Goal: Manage account settings: Manage account settings

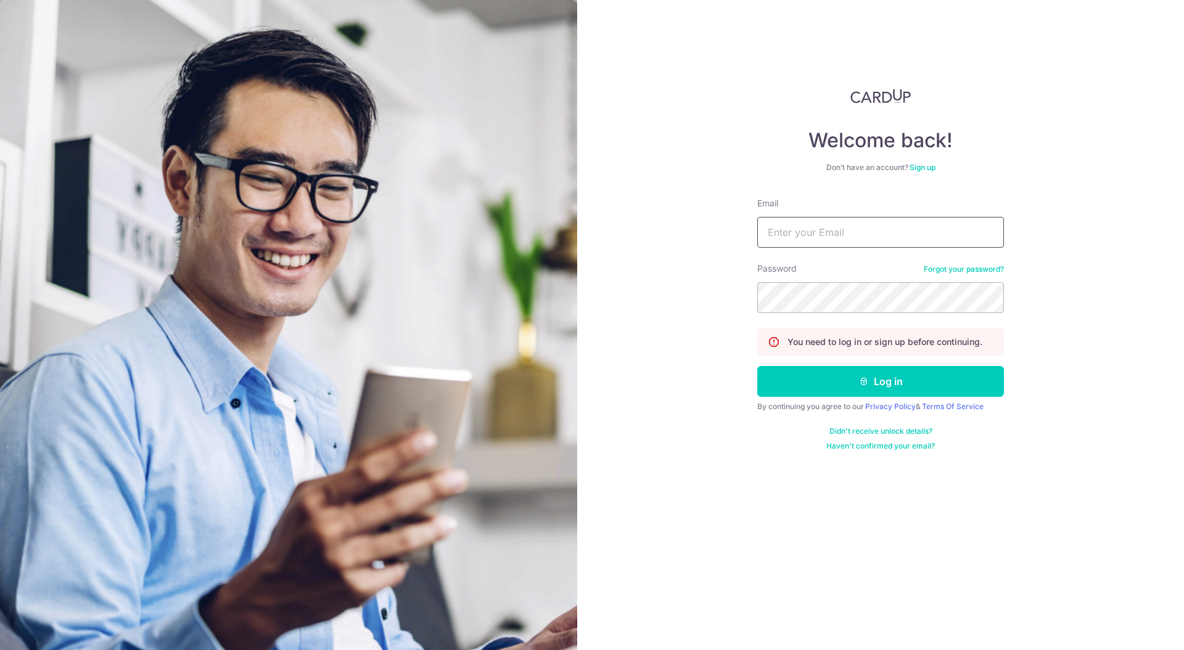
type input "[EMAIL_ADDRESS][DOMAIN_NAME]"
drag, startPoint x: 0, startPoint y: 0, endPoint x: 888, endPoint y: 381, distance: 966.0
click at [893, 378] on button "Log in" at bounding box center [880, 381] width 247 height 31
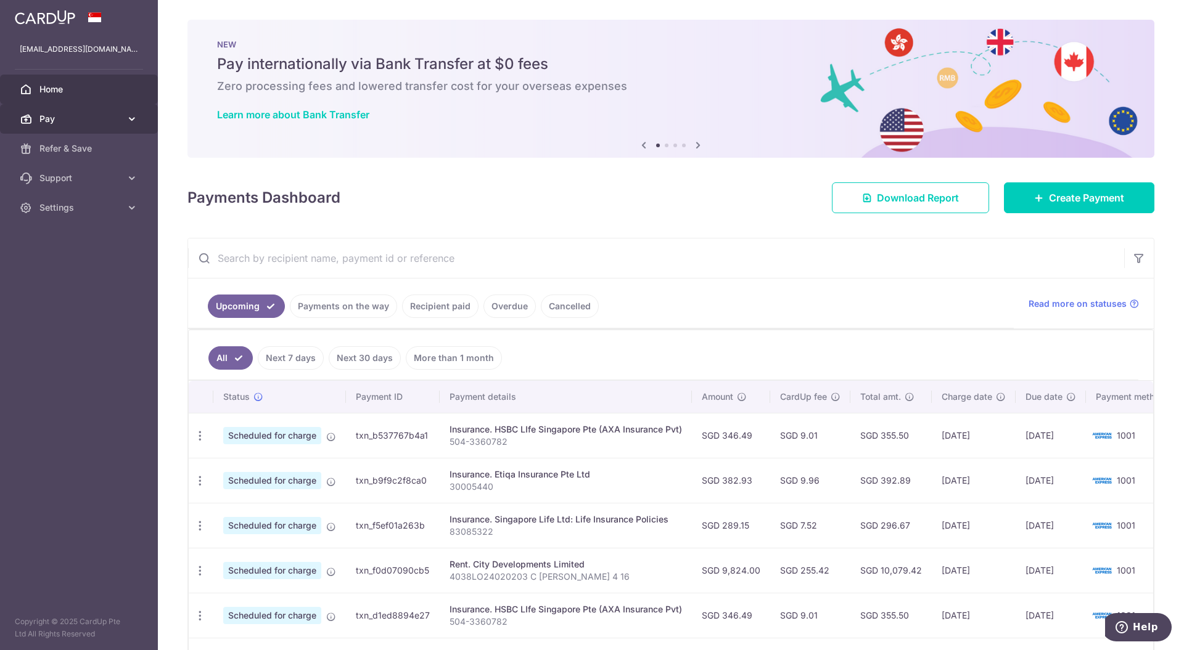
click at [134, 111] on link "Pay" at bounding box center [79, 119] width 158 height 30
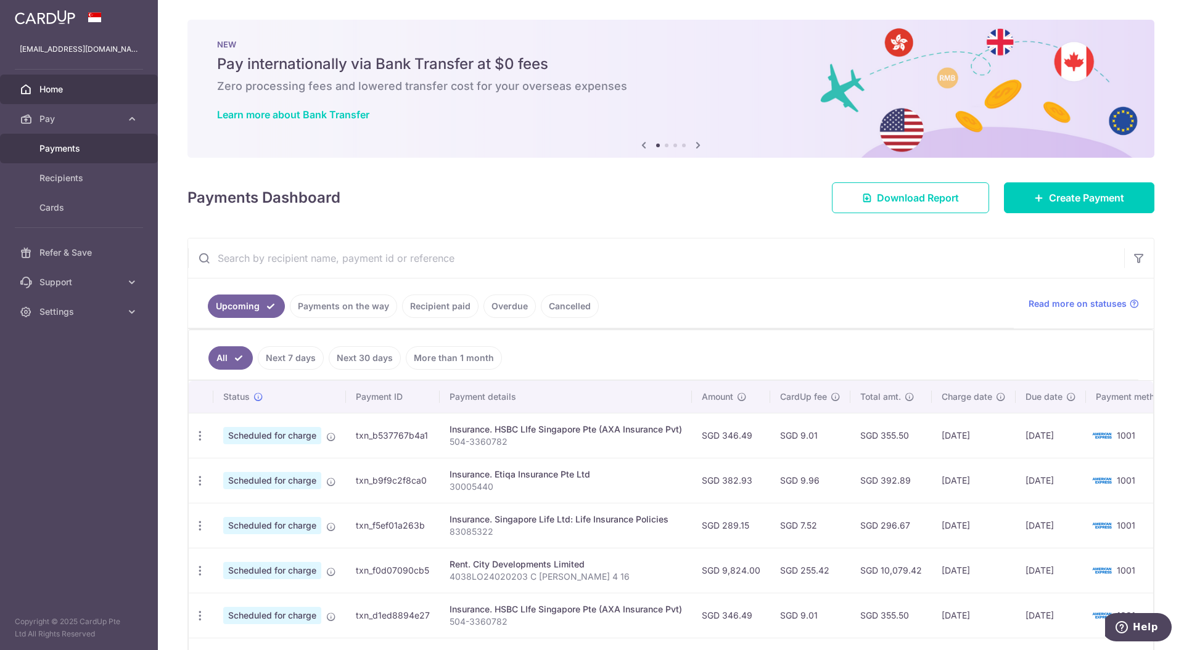
click at [84, 144] on span "Payments" at bounding box center [79, 148] width 81 height 12
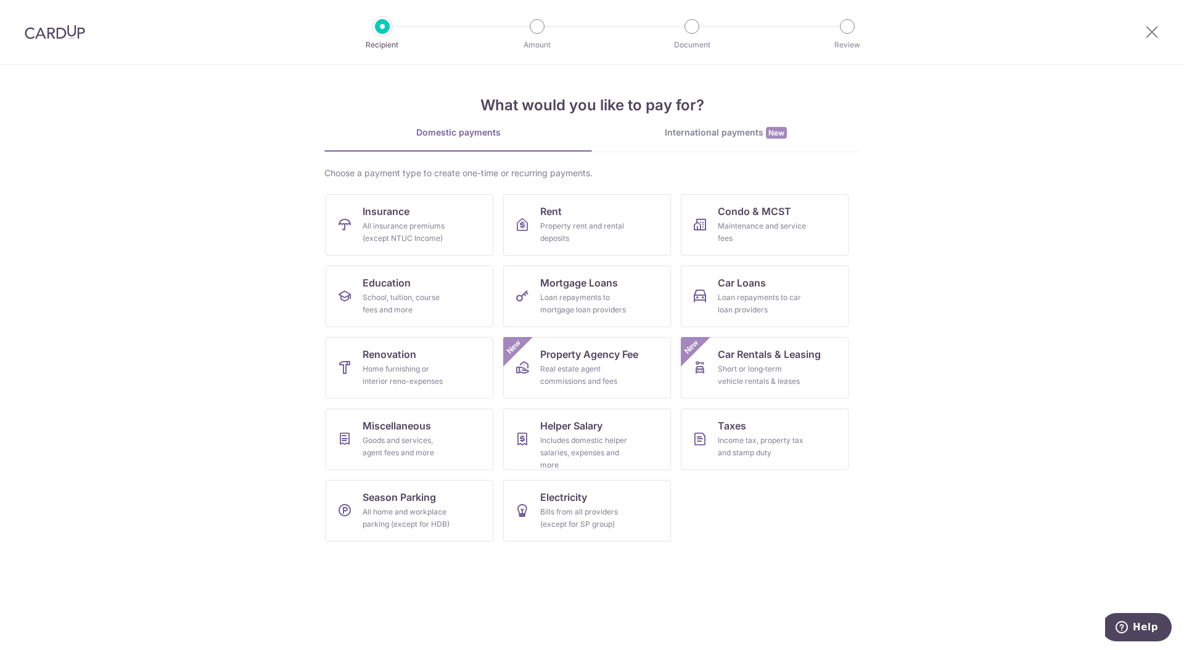
click at [39, 28] on img at bounding box center [55, 32] width 60 height 15
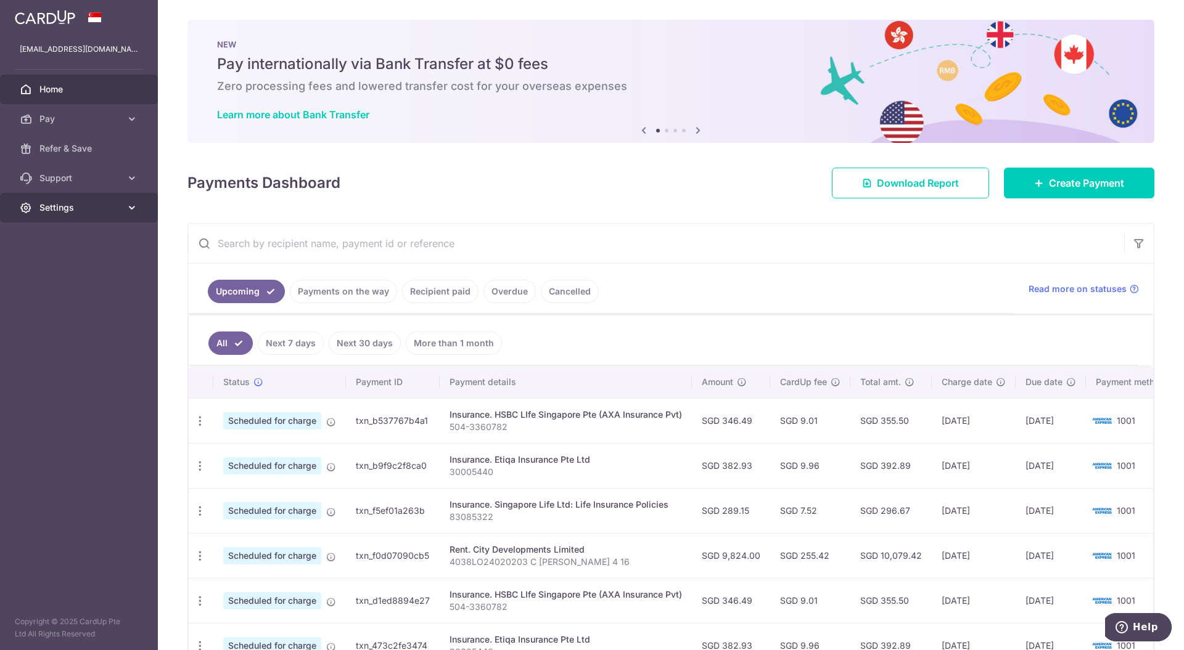
click at [121, 210] on link "Settings" at bounding box center [79, 208] width 158 height 30
click at [64, 235] on span "Account" at bounding box center [79, 237] width 81 height 12
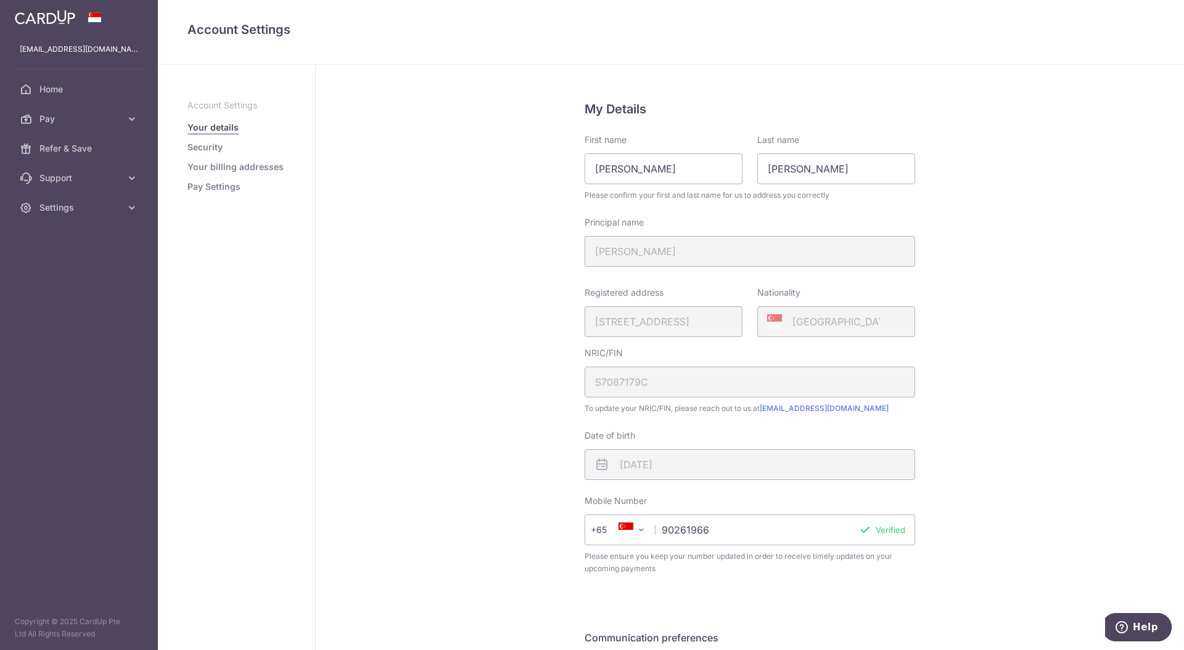
click at [202, 185] on link "Pay Settings" at bounding box center [213, 187] width 53 height 12
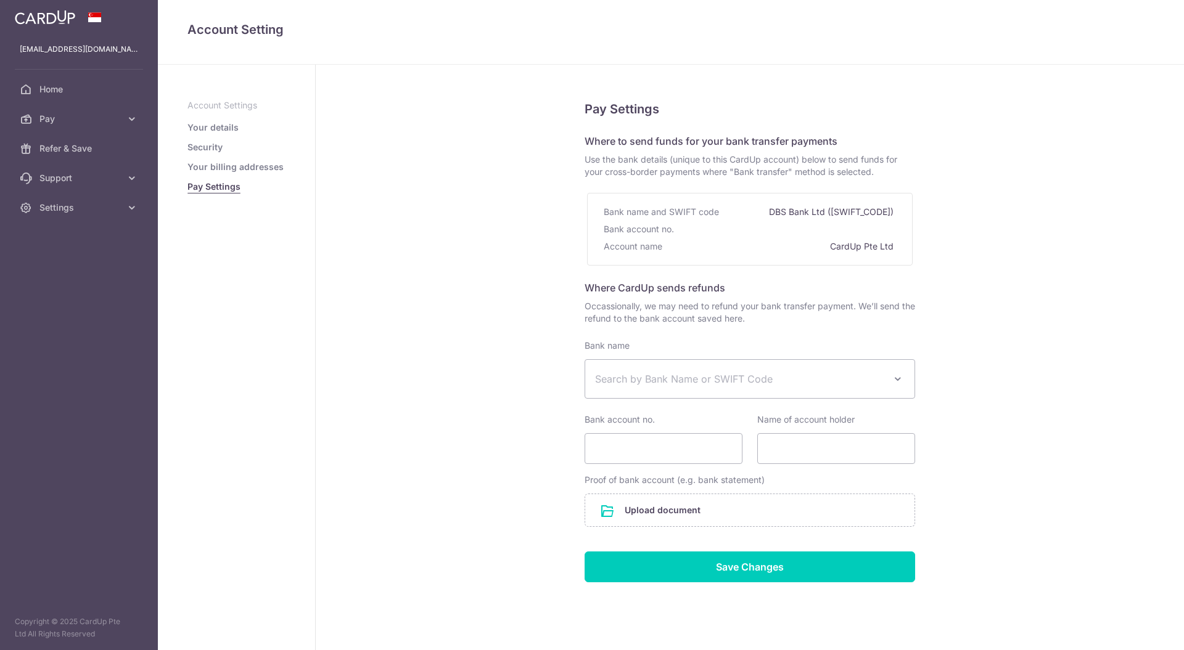
select select
click at [50, 86] on span "Home" at bounding box center [79, 89] width 81 height 12
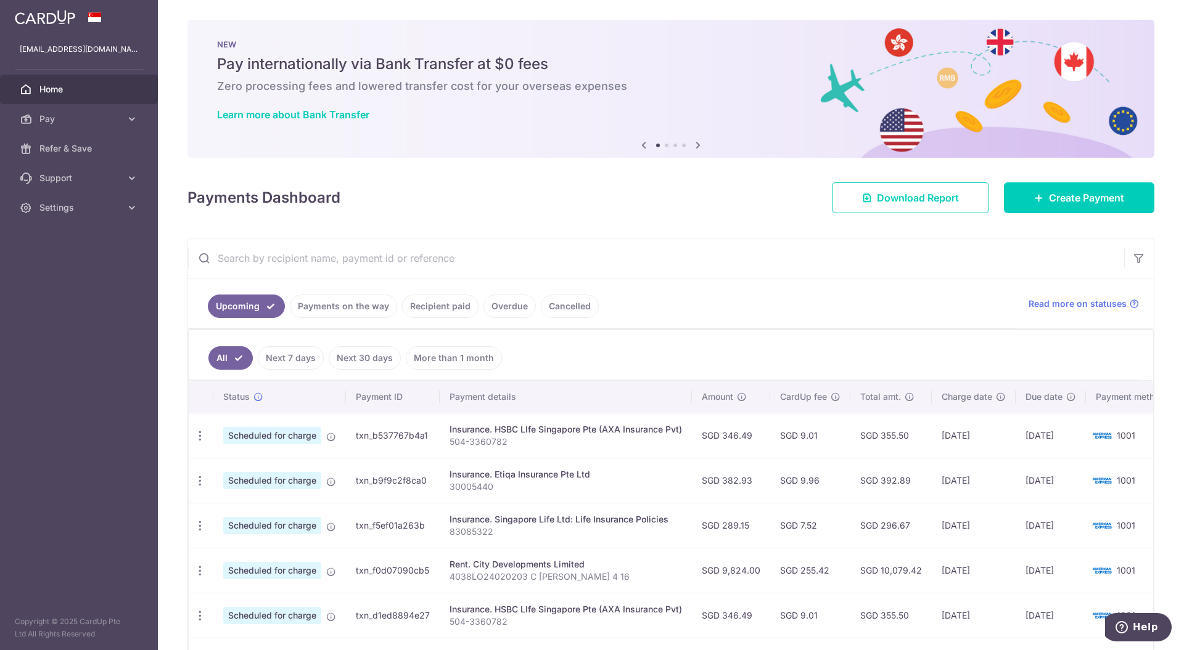
scroll to position [305, 0]
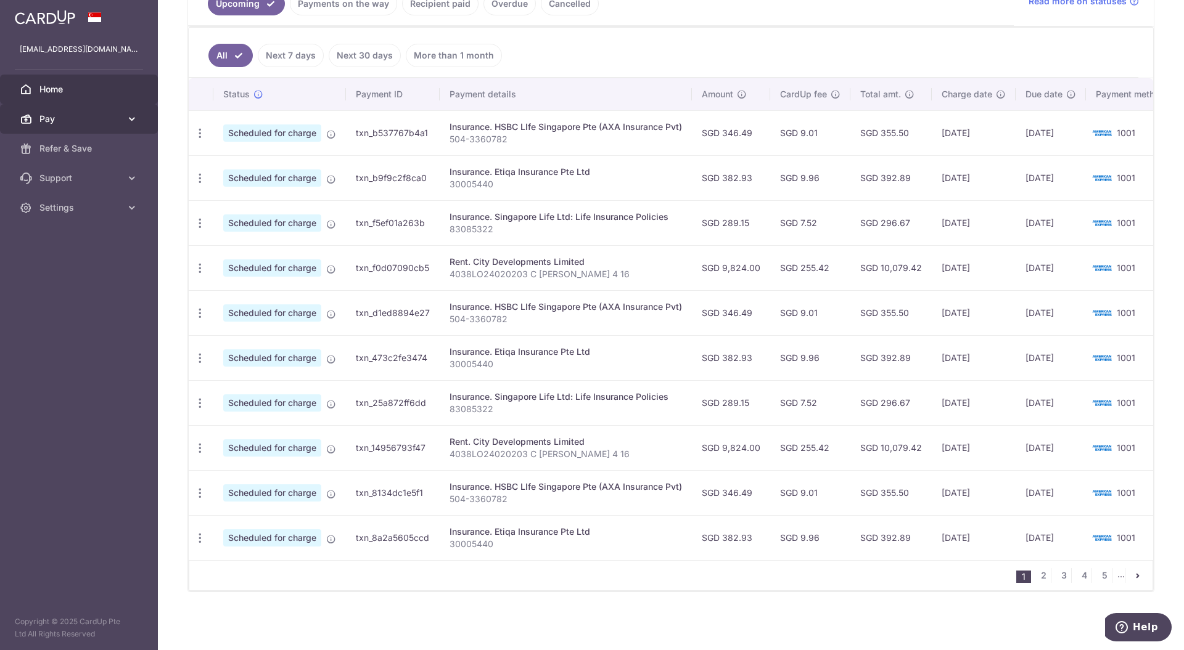
click at [131, 118] on icon at bounding box center [132, 119] width 12 height 12
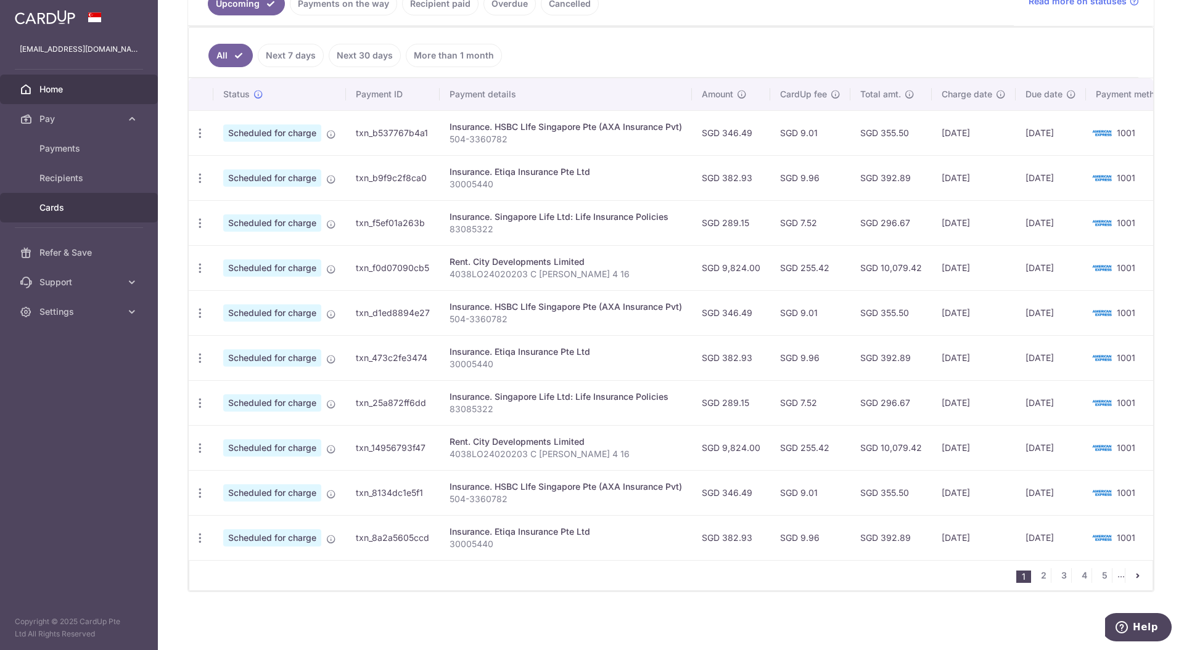
click at [50, 205] on span "Cards" at bounding box center [79, 208] width 81 height 12
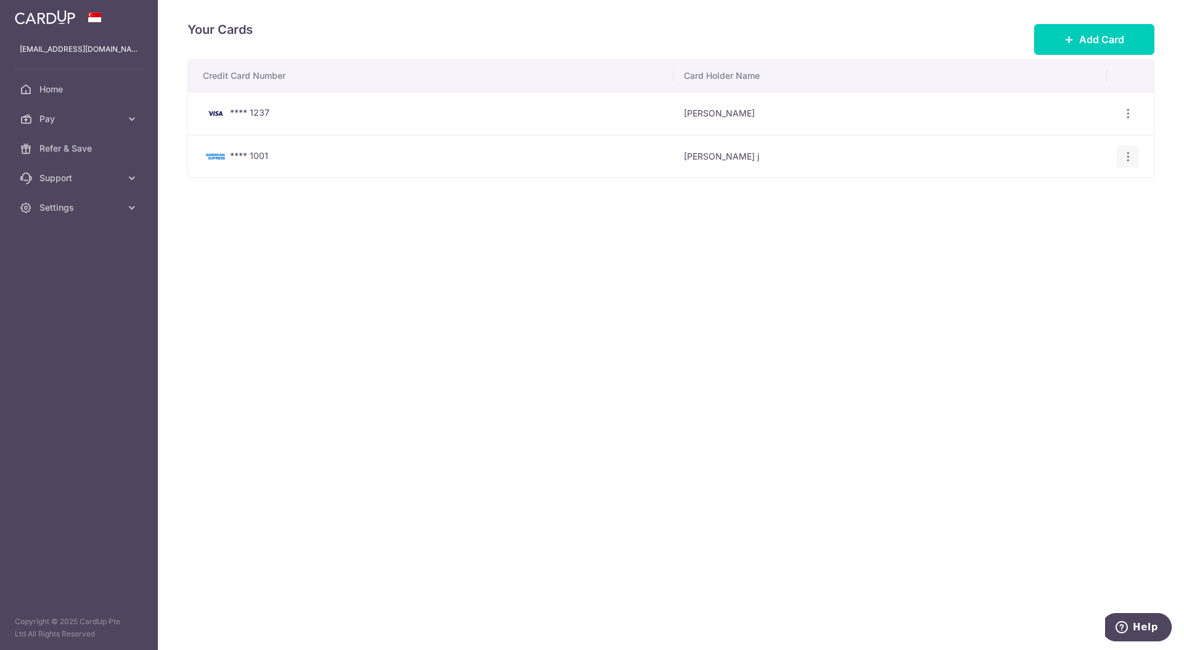
click at [1133, 157] on icon "button" at bounding box center [1127, 156] width 13 height 13
click at [1080, 190] on span "View/Edit" at bounding box center [1086, 190] width 84 height 15
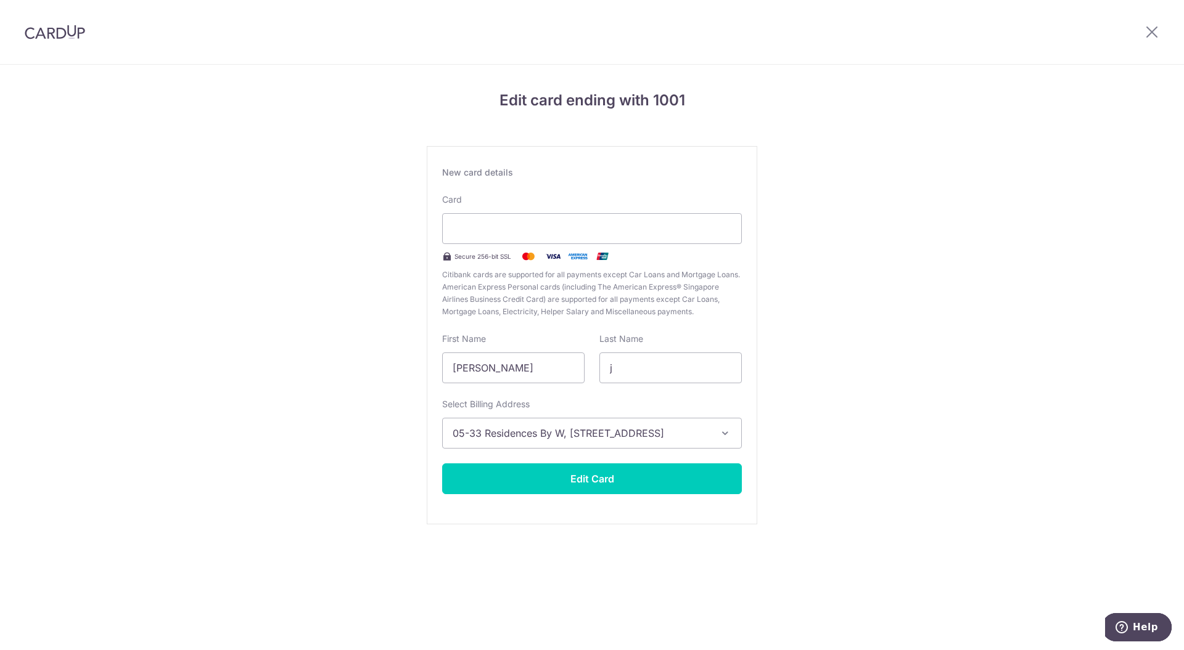
click at [699, 428] on span "05-33 Residences By W, 9 Ocean Way, Sentosa Cove, Singapore, Singapore-098371" at bounding box center [580, 433] width 256 height 15
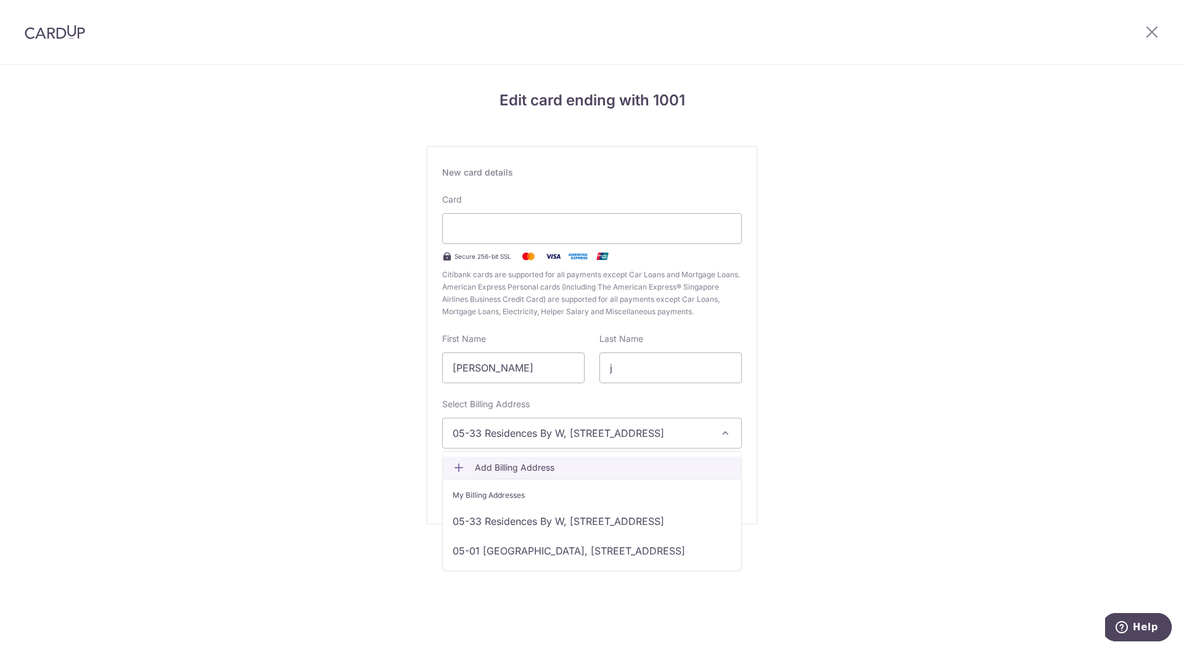
click at [519, 466] on span "Add Billing Address" at bounding box center [603, 468] width 256 height 12
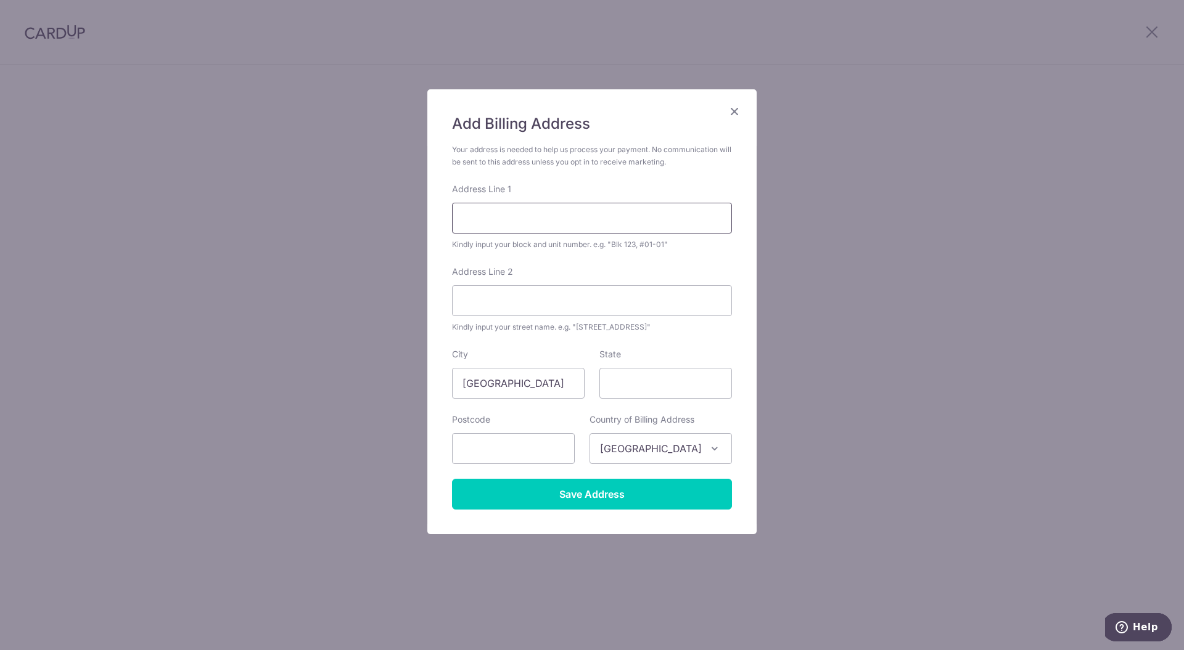
click at [506, 217] on input "Address Line 1" at bounding box center [592, 218] width 280 height 31
type input "04-16 THE RESIDENCIES AT W"
type input "5 OCEAN WAY, Sentosa Cove"
type input "098369"
click at [663, 376] on input "State" at bounding box center [665, 383] width 133 height 31
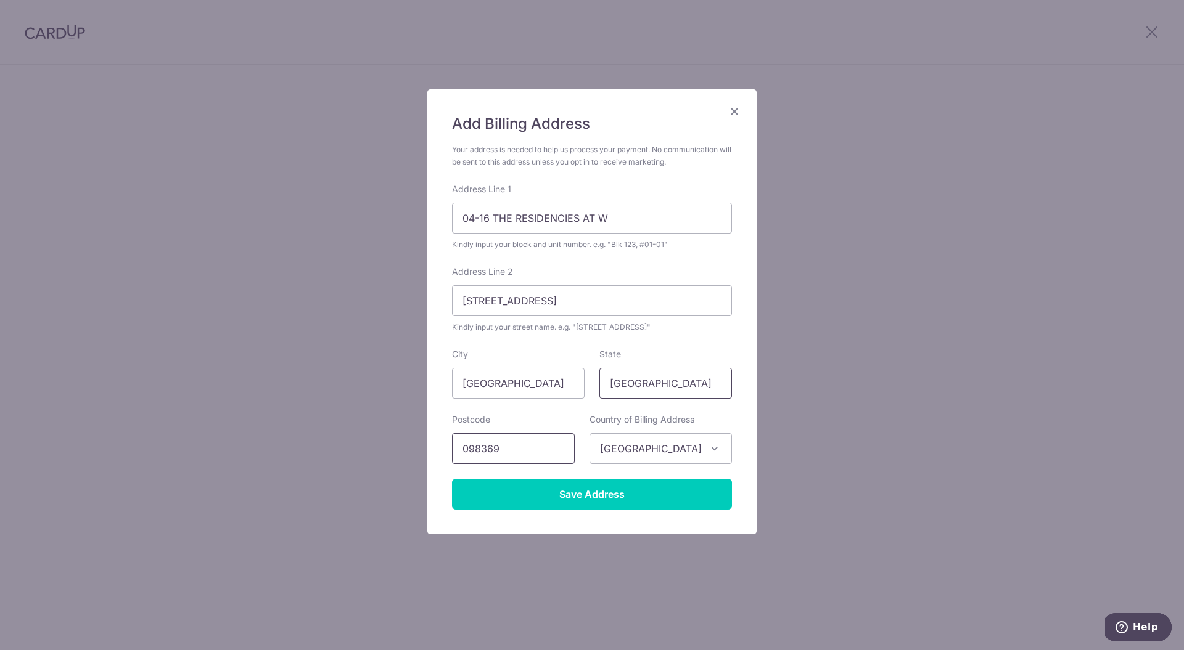
type input "Singapore"
drag, startPoint x: 506, startPoint y: 444, endPoint x: 380, endPoint y: 448, distance: 126.4
click at [380, 446] on div "Add Billing Address Your address is needed to help us process your payment. No …" at bounding box center [592, 325] width 1184 height 650
click at [668, 491] on input "Save Address" at bounding box center [592, 494] width 280 height 31
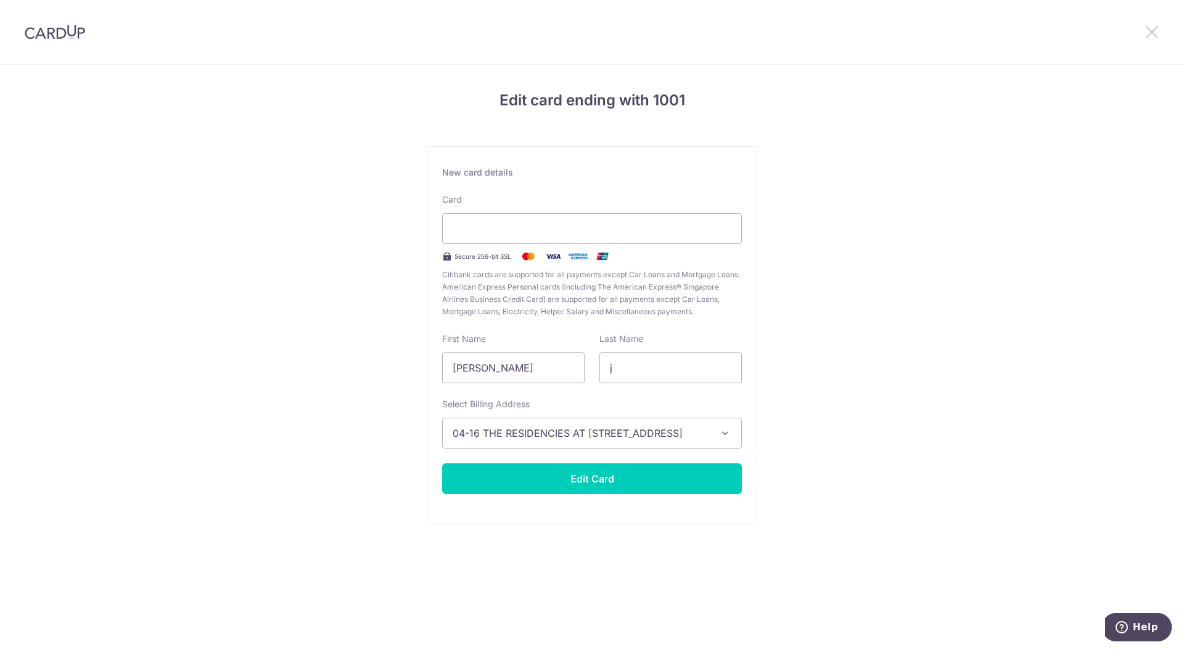
click at [1147, 34] on icon at bounding box center [1151, 31] width 15 height 15
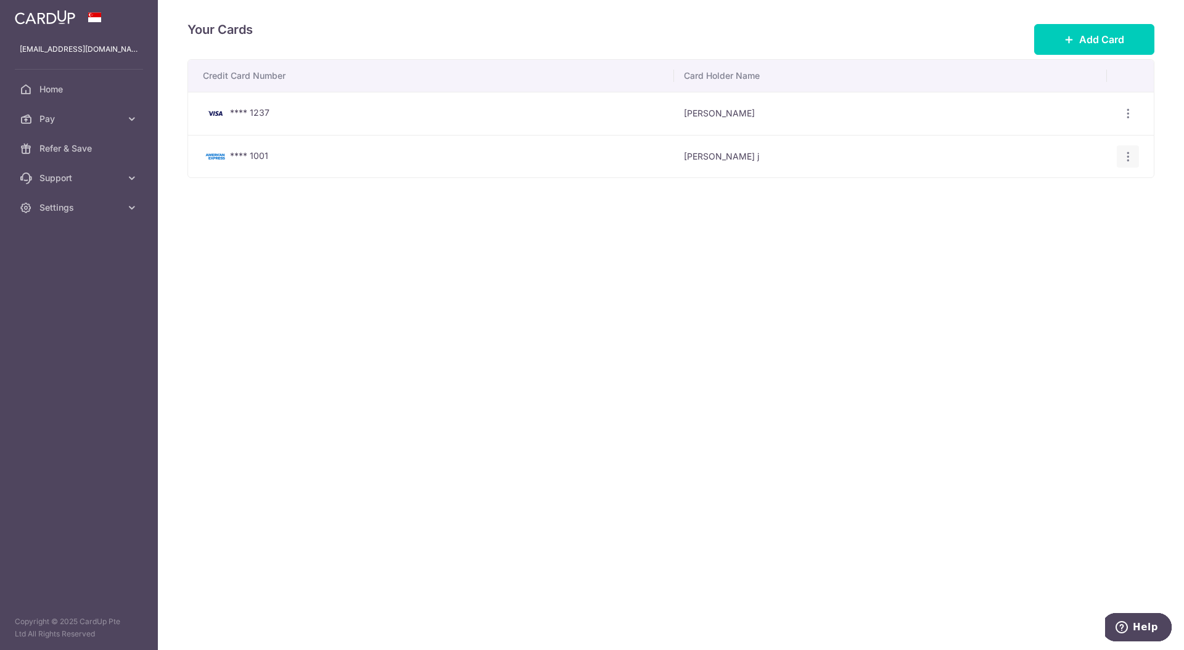
click at [1127, 156] on icon "button" at bounding box center [1127, 156] width 13 height 13
click at [1075, 187] on span "View/Edit" at bounding box center [1086, 190] width 84 height 15
click at [1129, 151] on icon "button" at bounding box center [1127, 156] width 13 height 13
click at [1049, 189] on span "View/Edit" at bounding box center [1086, 190] width 84 height 15
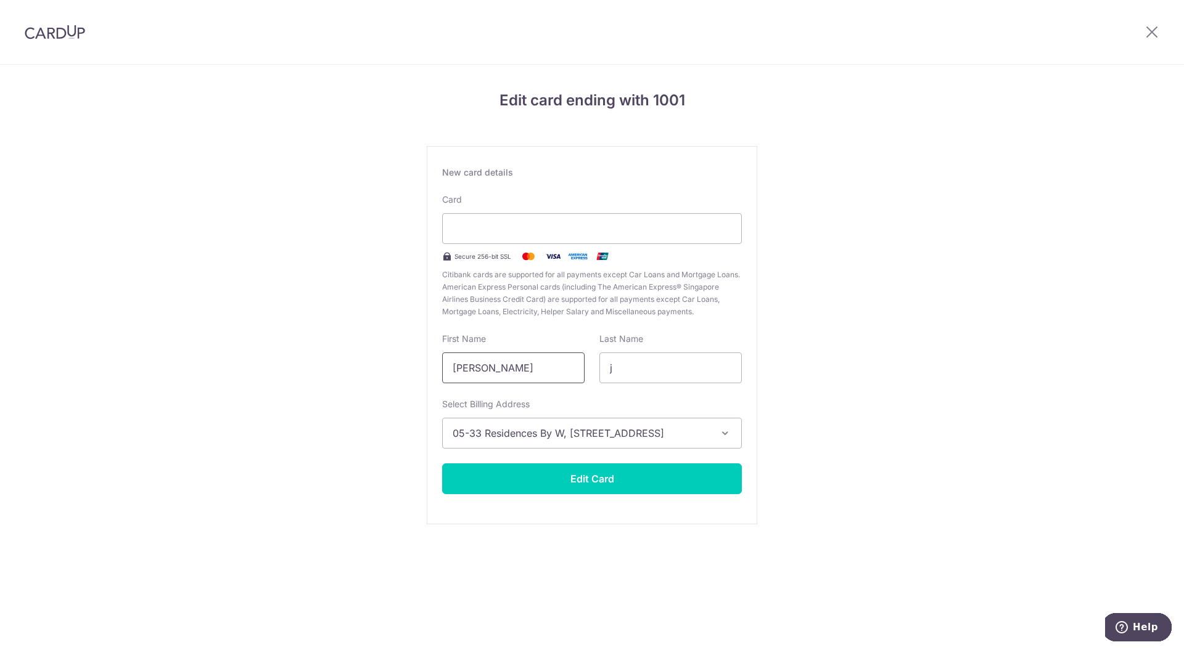
click at [527, 365] on input "reed" at bounding box center [513, 368] width 142 height 31
click at [626, 441] on button "05-33 Residences By W, 9 Ocean Way, Sentosa Cove, Singapore, Singapore-098371" at bounding box center [592, 433] width 300 height 31
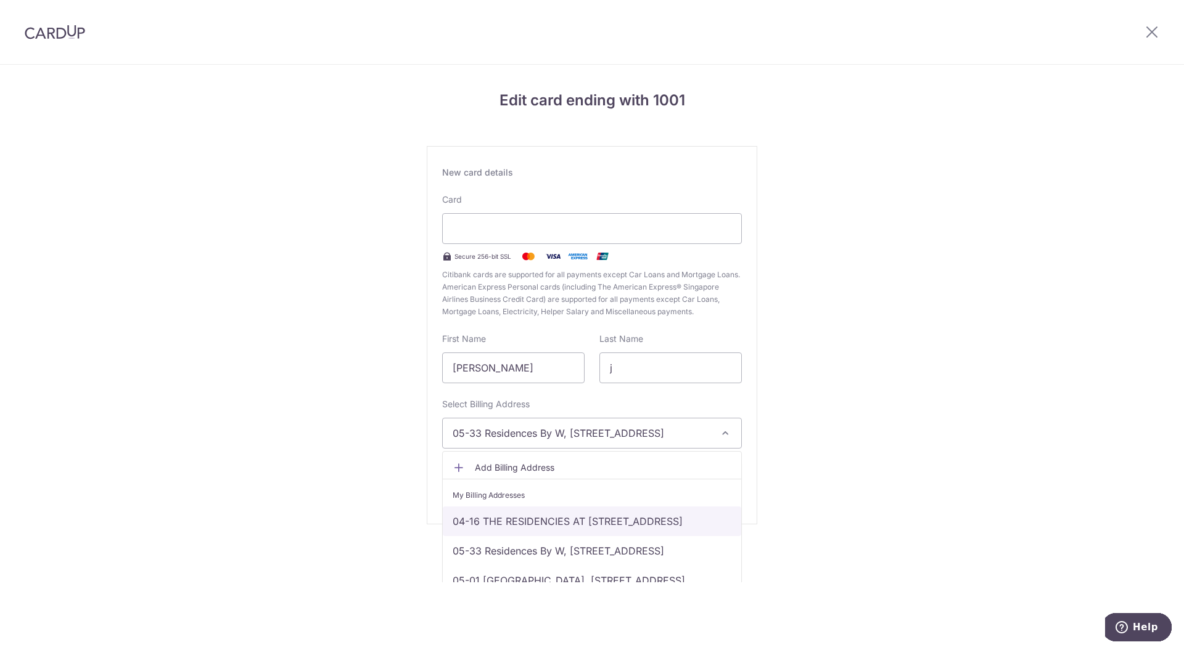
click at [542, 522] on link "04-16 THE RESIDENCIES AT W, 5 OCEAN WAY, Sentosa Cove, Singapore, Singapore, Si…" at bounding box center [592, 522] width 298 height 30
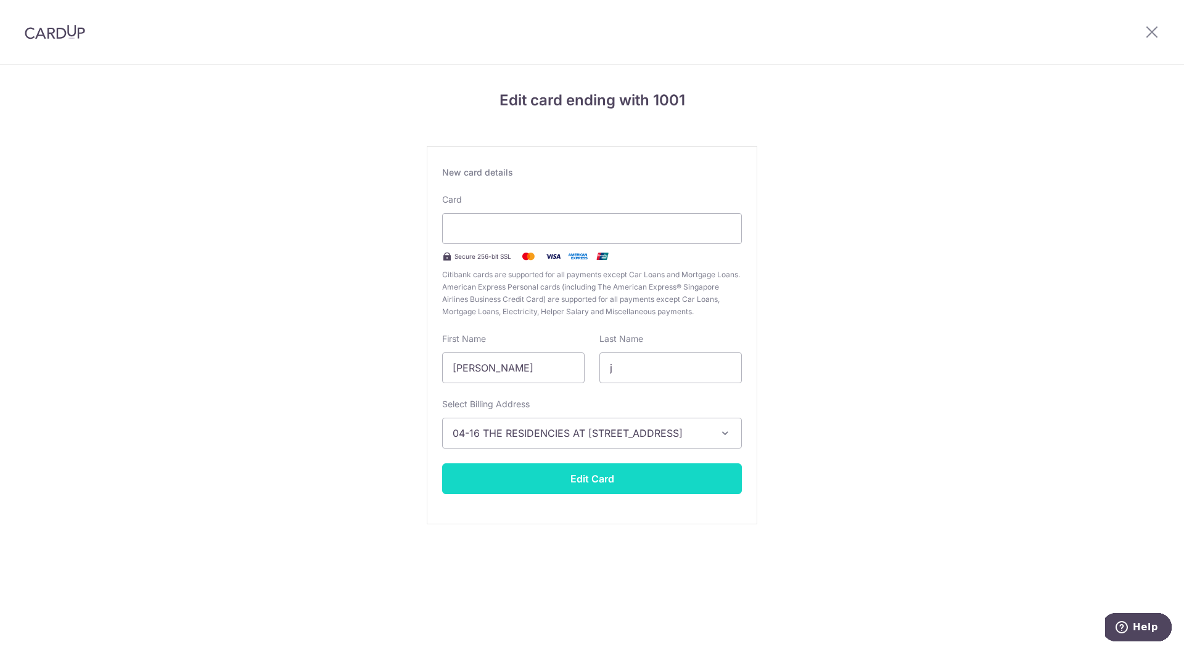
click at [566, 478] on button "Edit Card" at bounding box center [592, 479] width 300 height 31
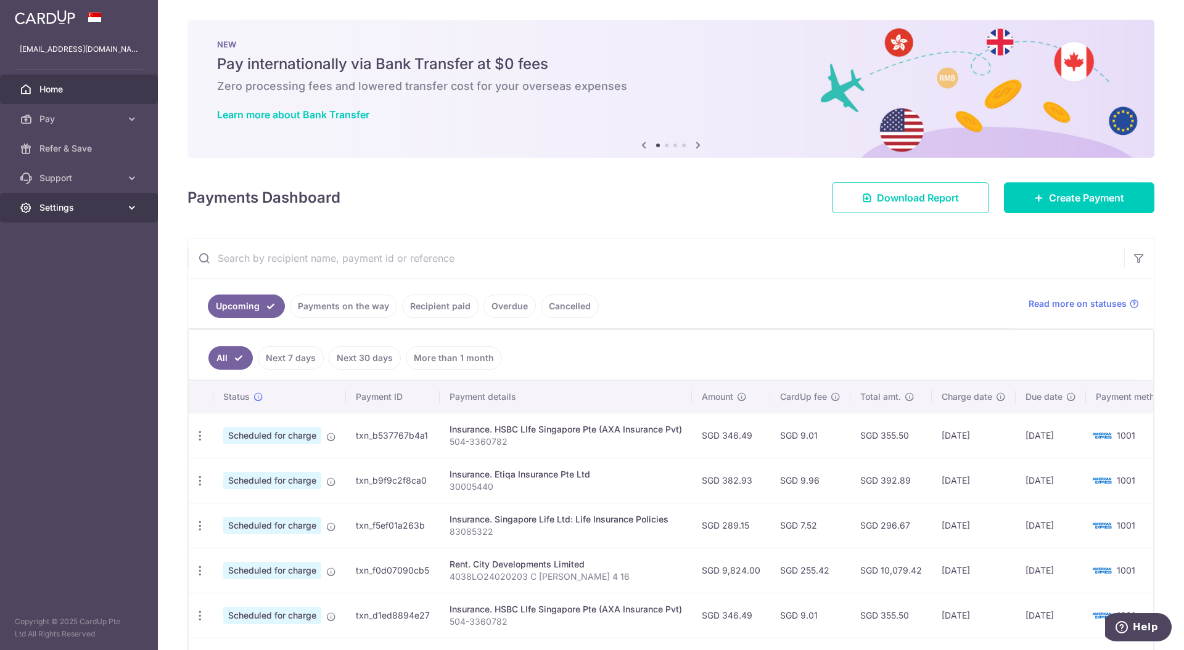
click at [113, 208] on span "Settings" at bounding box center [79, 208] width 81 height 12
click at [57, 266] on span "Logout" at bounding box center [79, 267] width 81 height 12
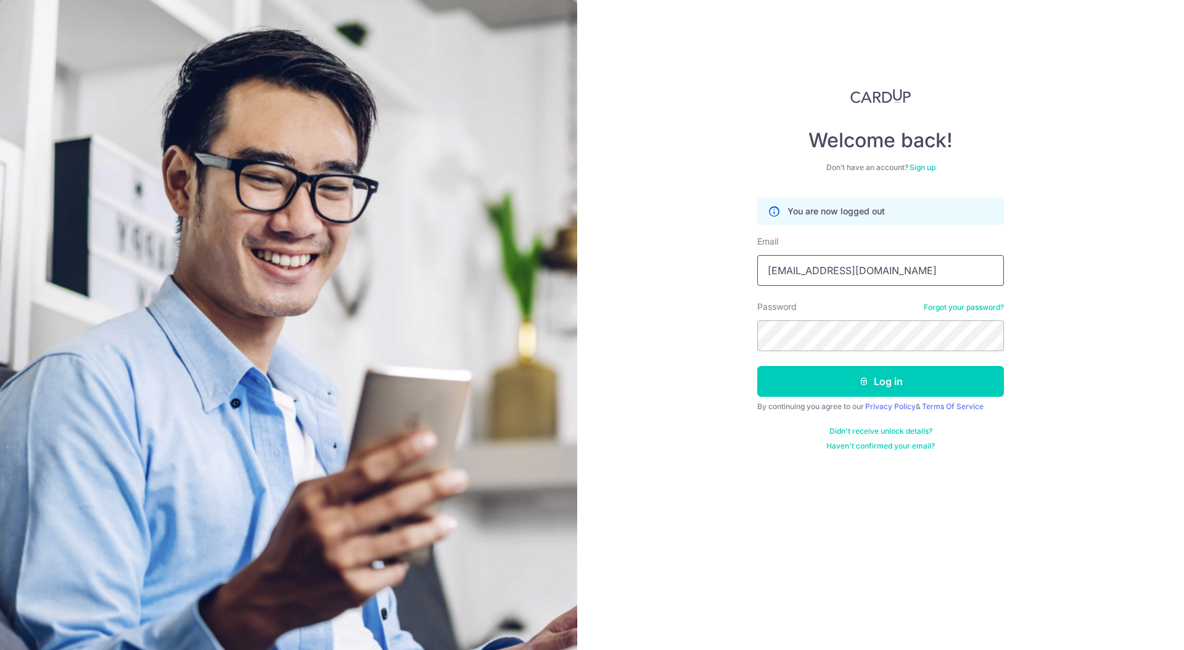
click at [888, 276] on input "[EMAIL_ADDRESS][DOMAIN_NAME]" at bounding box center [880, 270] width 247 height 31
type input "[PERSON_NAME][EMAIL_ADDRESS][DOMAIN_NAME]"
click at [866, 379] on icon "submit" at bounding box center [864, 382] width 10 height 10
